Goal: Task Accomplishment & Management: Manage account settings

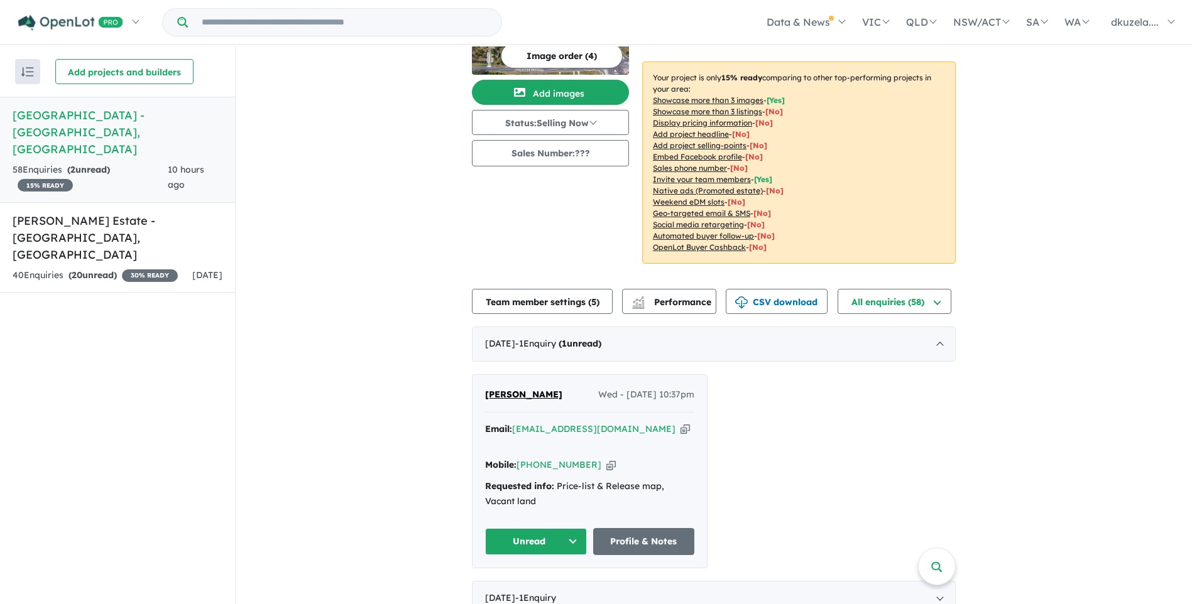
scroll to position [188, 0]
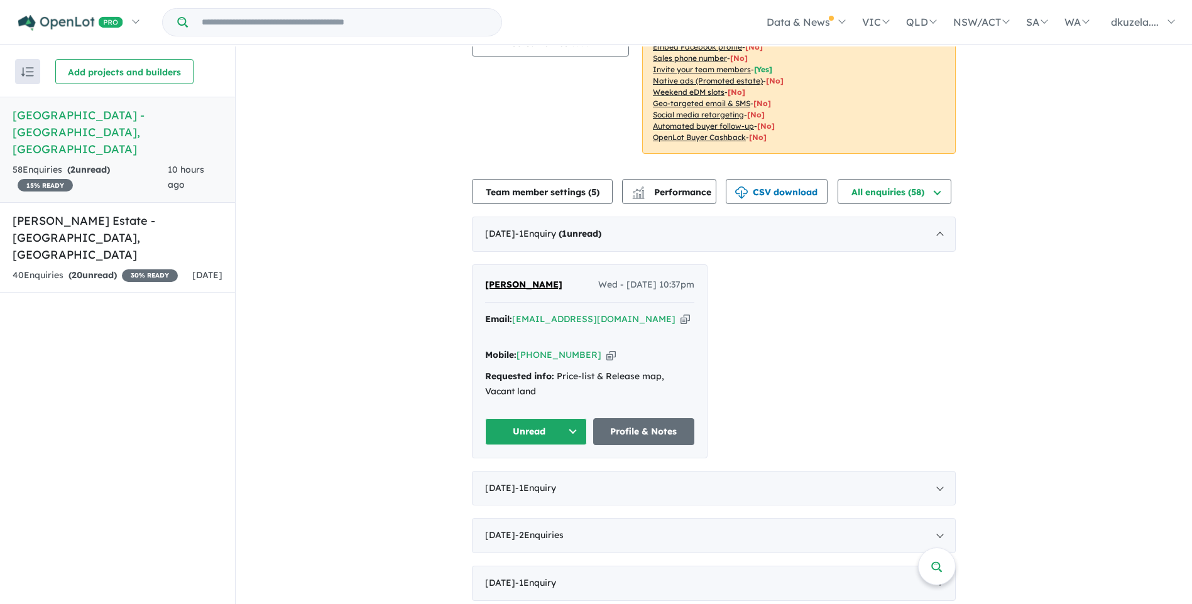
click at [606, 349] on icon "button" at bounding box center [610, 355] width 9 height 13
click at [680, 313] on icon "button" at bounding box center [684, 319] width 9 height 13
click at [503, 426] on button "Unread" at bounding box center [536, 431] width 102 height 27
click at [510, 479] on button "Assigned" at bounding box center [540, 490] width 109 height 29
click at [655, 278] on span "Wed - [DATE] 10:37pm" at bounding box center [646, 285] width 96 height 15
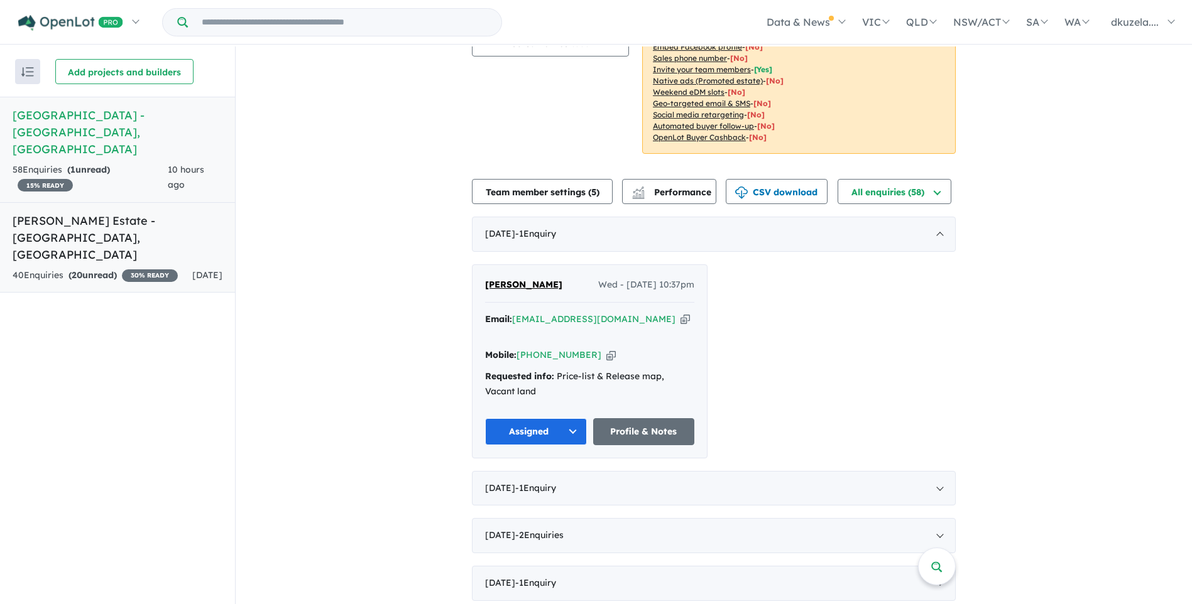
click at [114, 212] on h5 "[PERSON_NAME] Estate - [GEOGRAPHIC_DATA] , [GEOGRAPHIC_DATA]" at bounding box center [118, 237] width 210 height 51
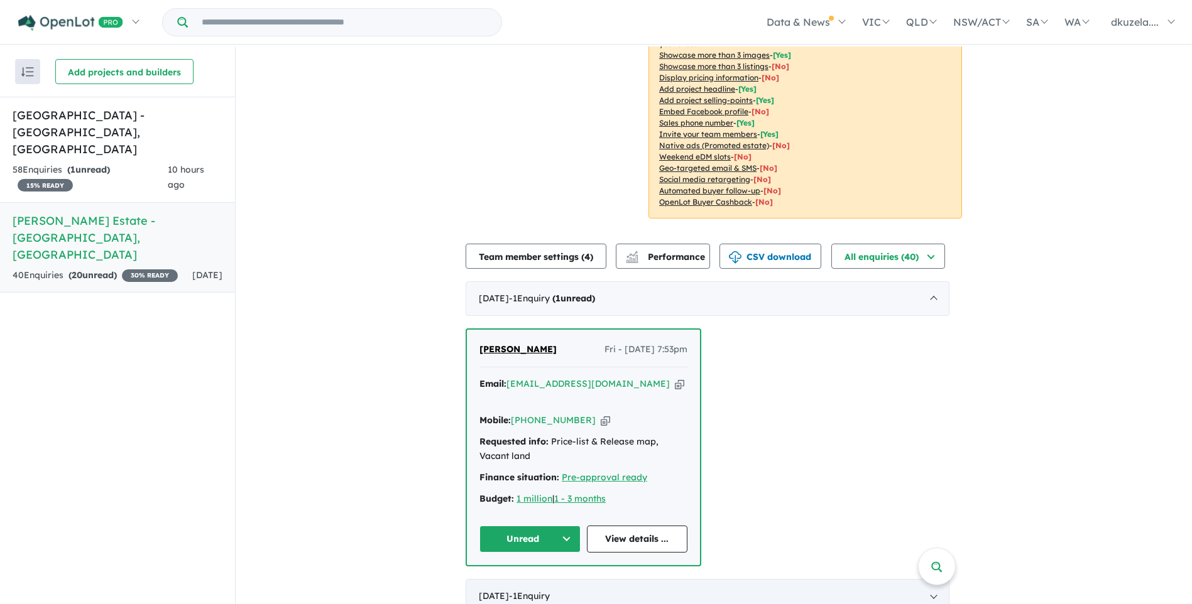
scroll to position [251, 0]
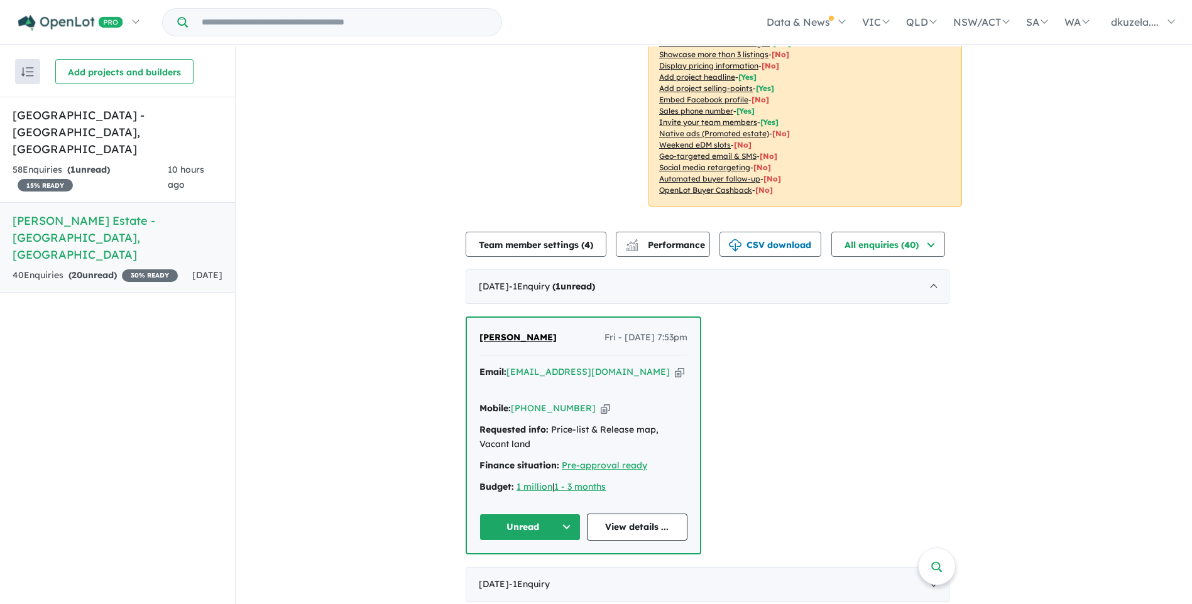
click at [533, 514] on button "Unread" at bounding box center [529, 527] width 101 height 27
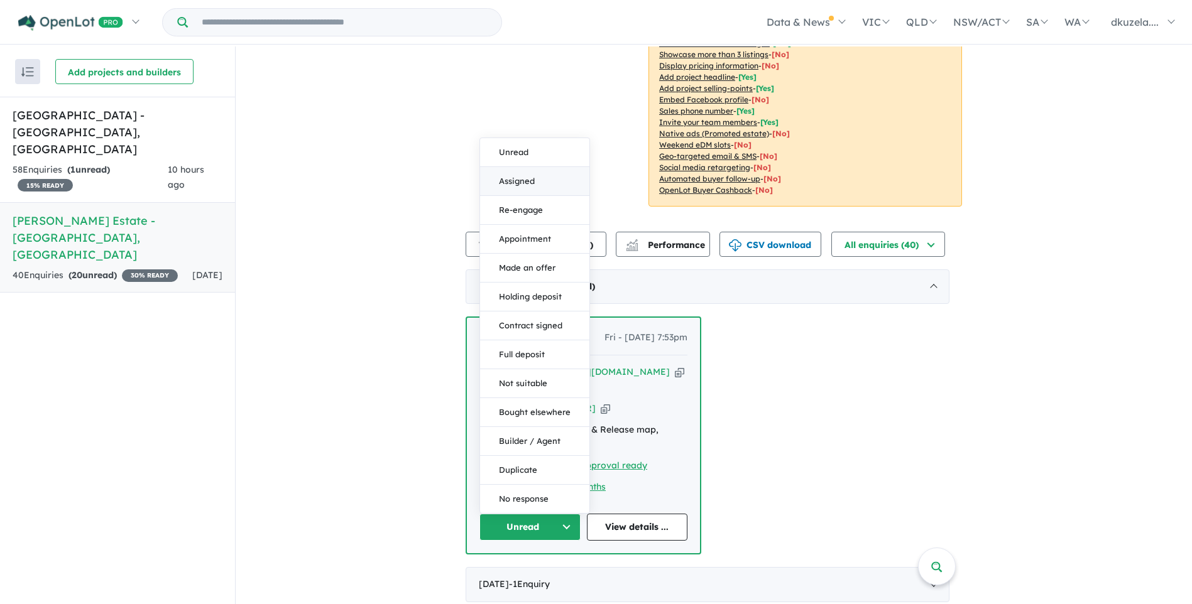
click at [542, 167] on button "Assigned" at bounding box center [534, 181] width 109 height 29
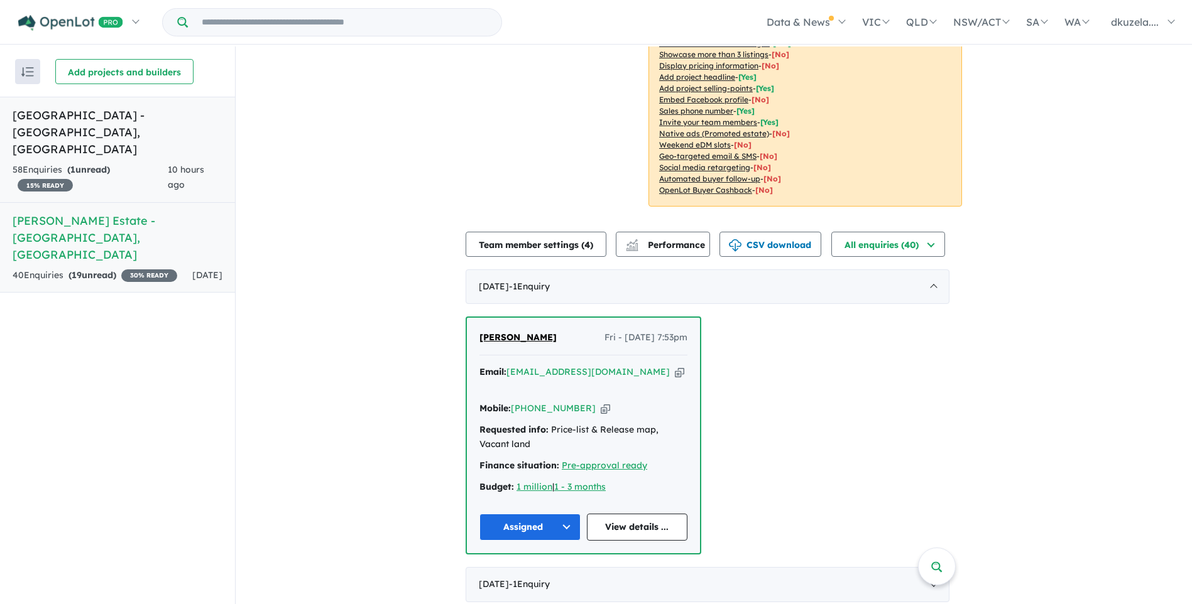
click at [139, 132] on h5 "[GEOGRAPHIC_DATA] - [GEOGRAPHIC_DATA] , [GEOGRAPHIC_DATA]" at bounding box center [118, 132] width 210 height 51
